Goal: Task Accomplishment & Management: Complete application form

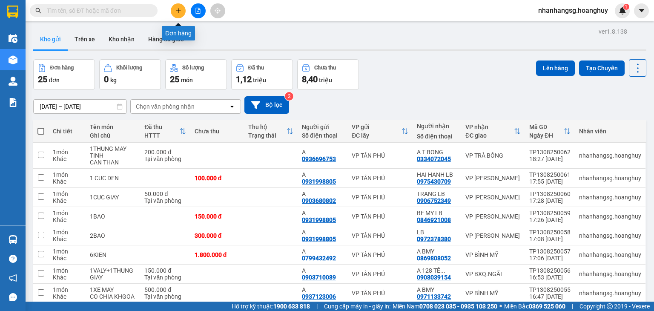
click at [179, 12] on icon "plus" at bounding box center [178, 11] width 6 height 6
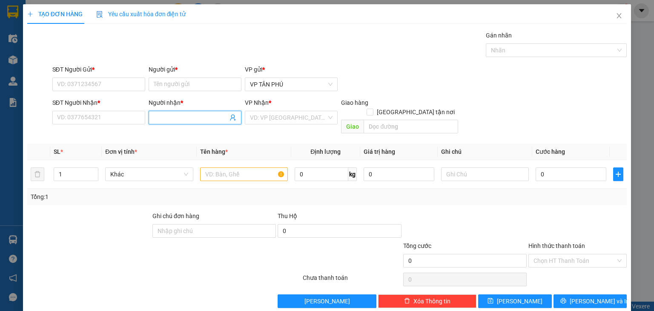
click at [154, 118] on input "Người nhận *" at bounding box center [191, 117] width 74 height 9
click at [176, 116] on input "xe 3892" at bounding box center [191, 117] width 74 height 9
click at [121, 118] on input "SĐT Người Nhận *" at bounding box center [98, 118] width 93 height 14
click at [162, 115] on input "xe 3892" at bounding box center [191, 117] width 74 height 9
click at [183, 117] on input "xe 3892" at bounding box center [191, 117] width 74 height 9
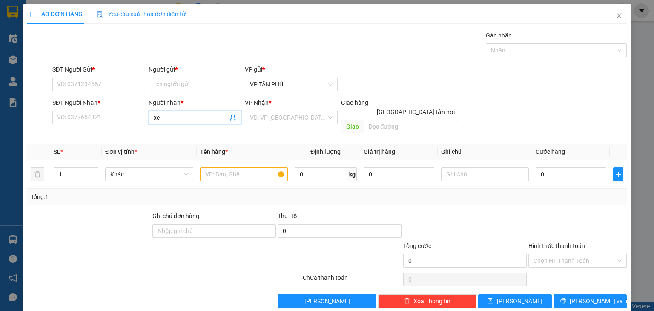
type input "x"
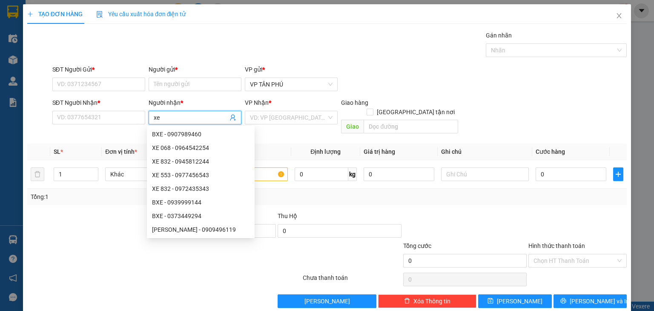
type input "xe"
